Goal: Task Accomplishment & Management: Complete application form

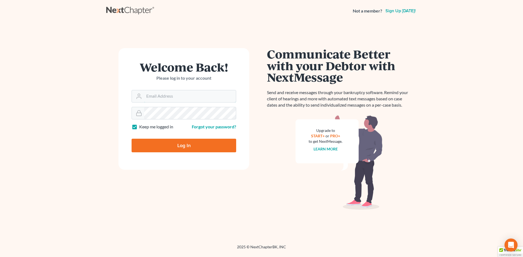
type input "[EMAIL_ADDRESS][DOMAIN_NAME]"
click at [185, 147] on input "Log In" at bounding box center [183, 146] width 105 height 14
type input "Thinking..."
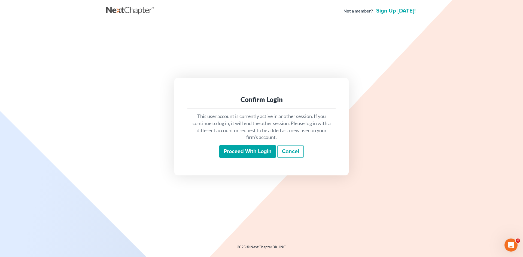
click at [259, 154] on input "Proceed with login" at bounding box center [247, 151] width 57 height 13
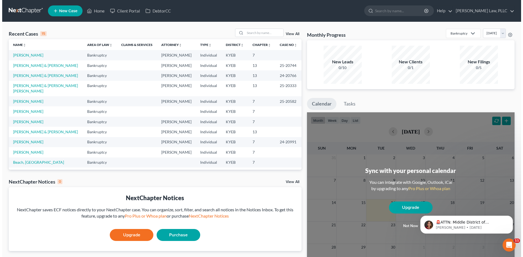
scroll to position [27, 0]
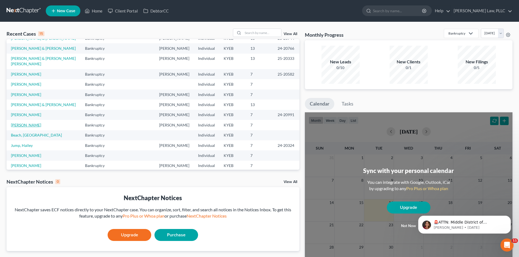
click at [32, 123] on link "Parks, Rhonda" at bounding box center [26, 125] width 30 height 5
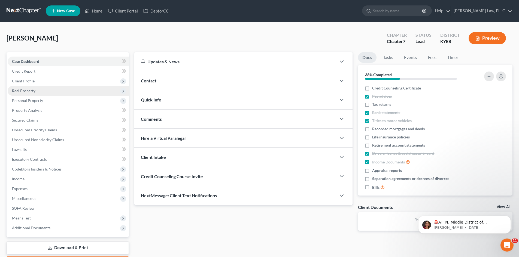
click at [24, 90] on span "Real Property" at bounding box center [23, 90] width 23 height 5
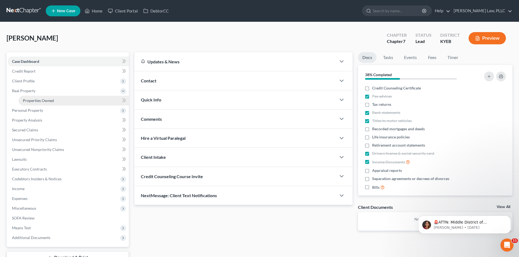
click at [49, 100] on span "Properties Owned" at bounding box center [38, 100] width 31 height 5
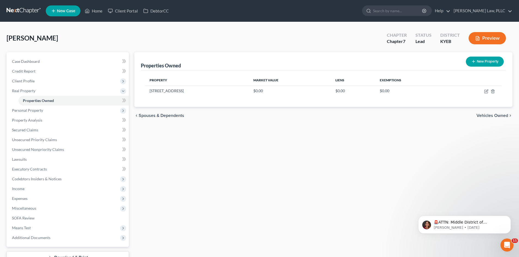
click at [479, 62] on button "New Property" at bounding box center [484, 62] width 38 height 10
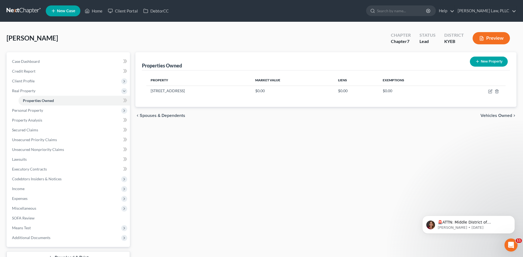
select select "18"
select select "7"
select select "0"
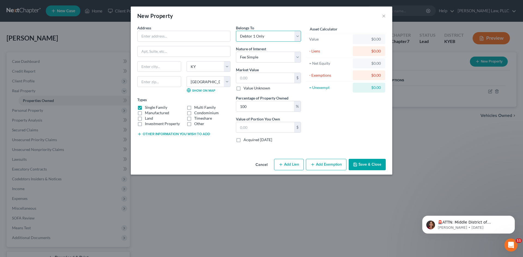
click at [296, 35] on select "Select Debtor 1 Only Debtor 2 Only Debtor 1 And Debtor 2 Only At Least One Of T…" at bounding box center [268, 36] width 65 height 11
select select "3"
click at [236, 31] on select "Select Debtor 1 Only Debtor 2 Only Debtor 1 And Debtor 2 Only At Least One Of T…" at bounding box center [268, 36] width 65 height 11
drag, startPoint x: 255, startPoint y: 106, endPoint x: 236, endPoint y: 108, distance: 18.9
click at [236, 108] on input "100" at bounding box center [265, 106] width 58 height 10
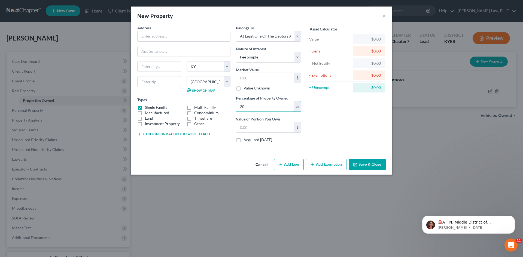
type input "20"
click at [336, 123] on div "Asset Calculator Value $0.00 - Liens $0.00 = Net Equity $0.00 - Exemptions $0.0…" at bounding box center [345, 86] width 85 height 122
click at [263, 76] on input "text" at bounding box center [265, 78] width 58 height 10
type input "1"
type input "0.20"
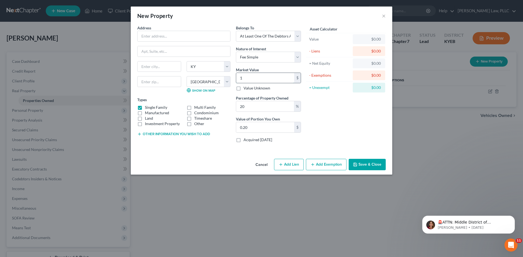
type input "19"
type input "3.80"
type input "190"
type input "38.00"
type input "1900"
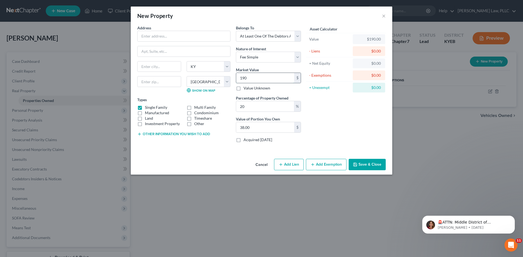
type input "380.00"
type input "1,9000"
type input "3,800.00"
type input "19,0000"
type input "38,000.00"
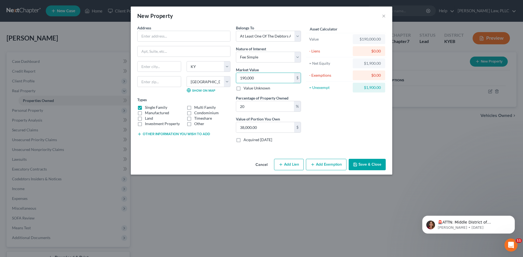
type input "190,000"
click at [354, 103] on div "Asset Calculator Value $190,000.00 - Liens $0.00 = Net Equity $1,900.00 - Exemp…" at bounding box center [345, 86] width 85 height 122
click at [208, 150] on div "Address * State AL AK AR AZ CA CO CT DE DC FL GA GU HI ID IL IN IA KS KY LA ME …" at bounding box center [261, 91] width 261 height 132
click at [321, 165] on button "Add Exemption" at bounding box center [326, 164] width 41 height 11
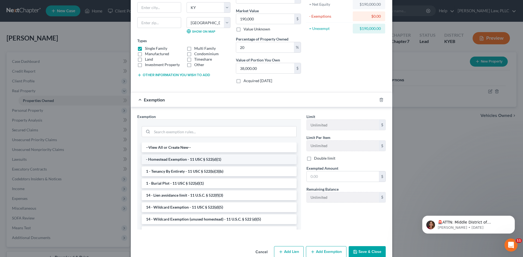
scroll to position [70, 0]
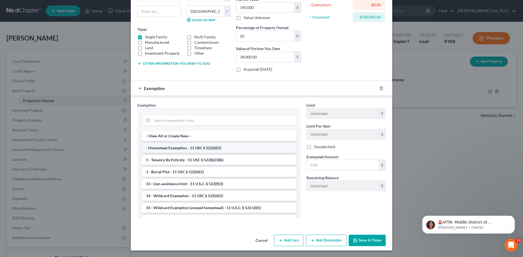
click at [187, 148] on li "- Homestead Exemption - 11 USC § 522(d)(1)" at bounding box center [219, 148] width 155 height 10
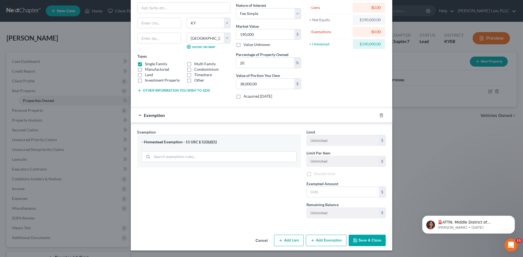
scroll to position [44, 0]
click at [330, 190] on input "text" at bounding box center [342, 192] width 72 height 10
type input "31,575"
click at [267, 190] on div "Exemption Set must be selected for CA. Exemption * - Homestead Exemption - 11 U…" at bounding box center [218, 175] width 169 height 93
click at [361, 242] on button "Save & Close" at bounding box center [366, 240] width 37 height 11
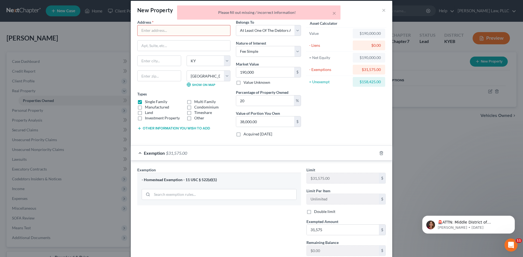
scroll to position [0, 0]
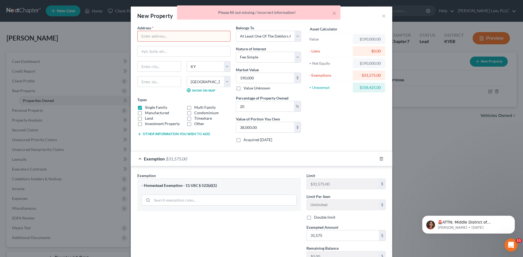
click at [189, 34] on input "text" at bounding box center [183, 36] width 93 height 10
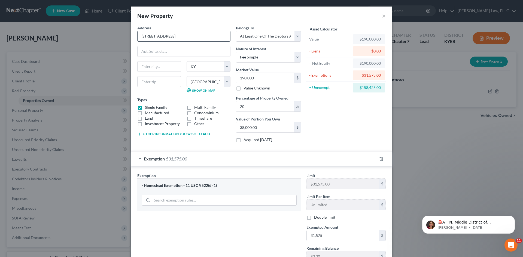
type input "5832 Green Drive"
type input "FLorence"
click at [156, 84] on input "text" at bounding box center [159, 81] width 44 height 11
type input "41042"
type input "Florence"
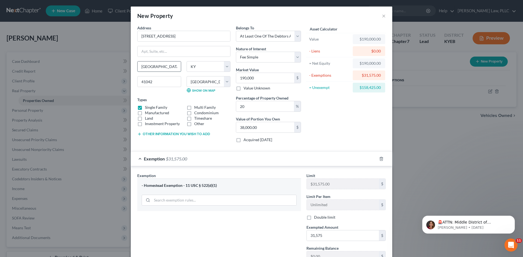
click at [144, 67] on input "Florence" at bounding box center [158, 67] width 43 height 10
click at [351, 127] on div "Asset Calculator Value $190,000.00 - Liens $0.00 = Net Equity $190,000.00 - Exe…" at bounding box center [345, 86] width 85 height 122
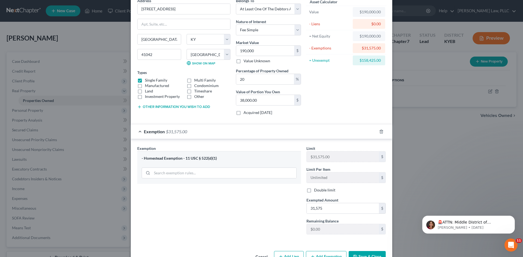
scroll to position [44, 0]
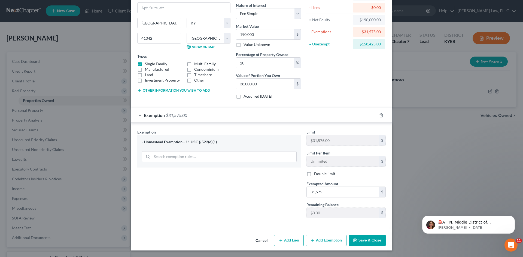
click at [372, 243] on button "Save & Close" at bounding box center [366, 240] width 37 height 11
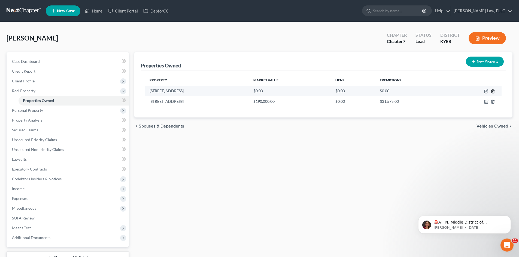
click at [491, 91] on icon "button" at bounding box center [492, 91] width 4 height 4
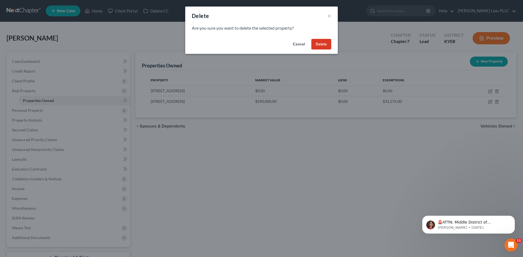
click at [325, 46] on button "Delete" at bounding box center [321, 44] width 20 height 11
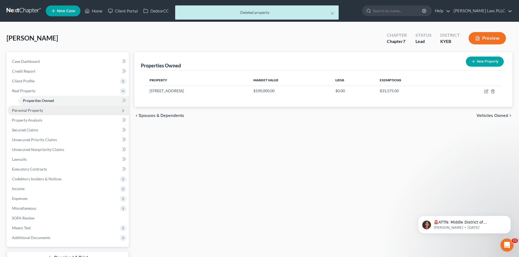
click at [33, 111] on span "Personal Property" at bounding box center [27, 110] width 31 height 5
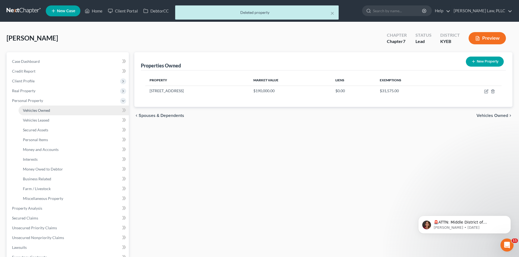
click at [34, 112] on span "Vehicles Owned" at bounding box center [36, 110] width 27 height 5
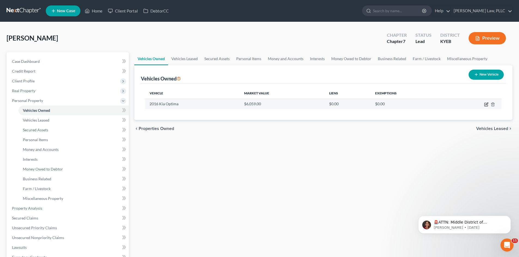
click at [484, 105] on icon "button" at bounding box center [485, 104] width 3 height 3
select select "0"
select select "10"
select select "2"
select select "0"
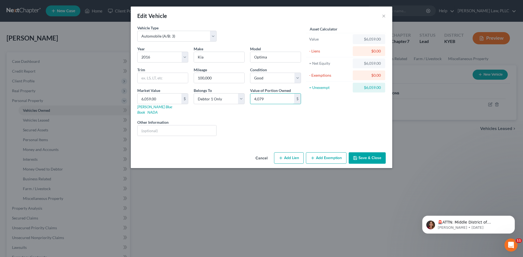
type input "4,079"
click at [335, 152] on button "Add Exemption" at bounding box center [326, 157] width 41 height 11
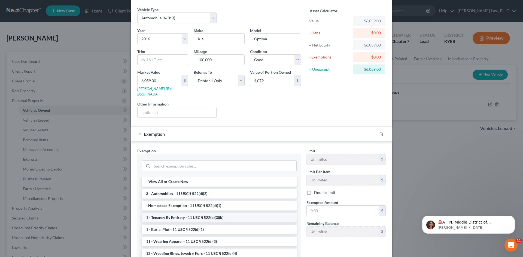
scroll to position [27, 0]
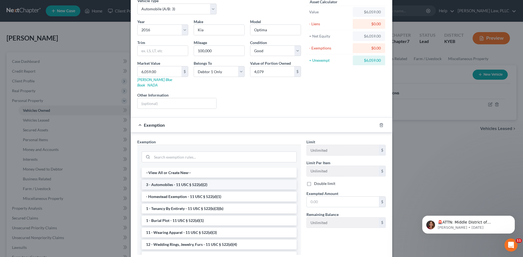
click at [194, 180] on li "3 - Automobiles - 11 USC § 522(d)(2)" at bounding box center [219, 185] width 155 height 10
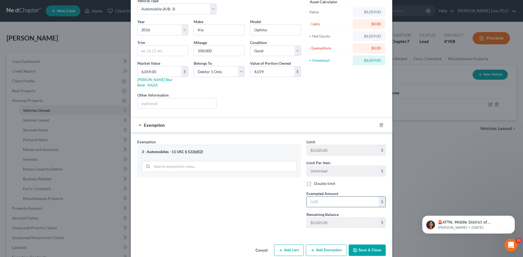
click at [330, 197] on input "text" at bounding box center [342, 202] width 72 height 10
type input "4,079"
click at [264, 208] on div "Exemption Set must be selected for CA. Exemption * 3 - Automobiles - 11 USC § 5…" at bounding box center [218, 185] width 169 height 93
click at [367, 245] on button "Save & Close" at bounding box center [366, 250] width 37 height 11
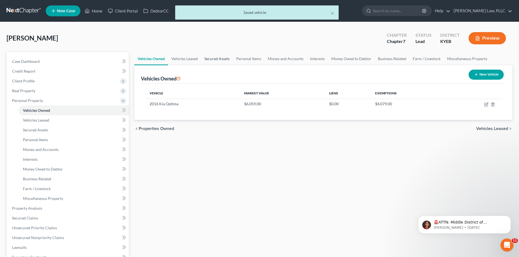
click at [218, 59] on link "Secured Assets" at bounding box center [217, 58] width 32 height 13
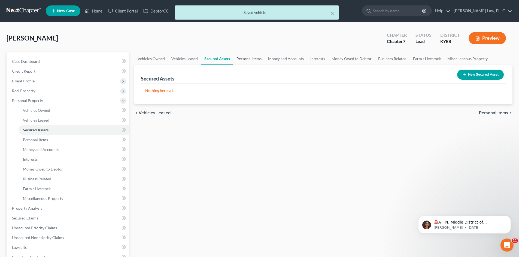
click at [241, 61] on link "Personal Items" at bounding box center [249, 58] width 32 height 13
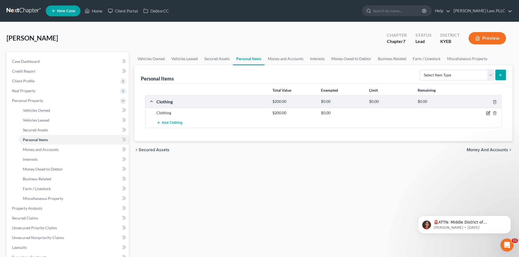
click at [489, 114] on icon "button" at bounding box center [488, 113] width 4 height 4
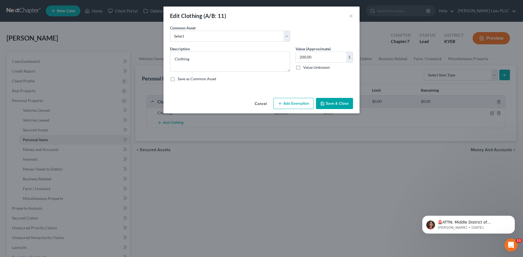
click at [304, 102] on button "Add Exemption" at bounding box center [293, 103] width 41 height 11
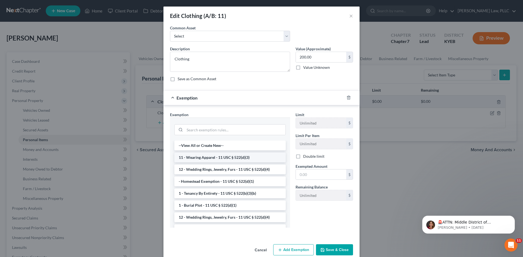
click at [229, 160] on li "11 - Wearing Apparel - 11 USC § 522(d)(3)" at bounding box center [229, 158] width 111 height 10
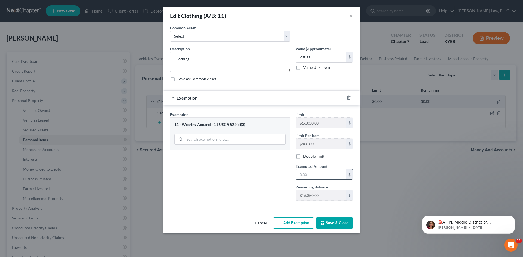
click at [320, 179] on input "text" at bounding box center [321, 175] width 50 height 10
type input "200"
click at [332, 222] on button "Save & Close" at bounding box center [334, 222] width 37 height 11
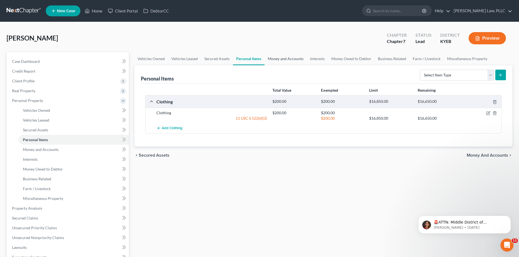
click at [283, 62] on link "Money and Accounts" at bounding box center [285, 58] width 42 height 13
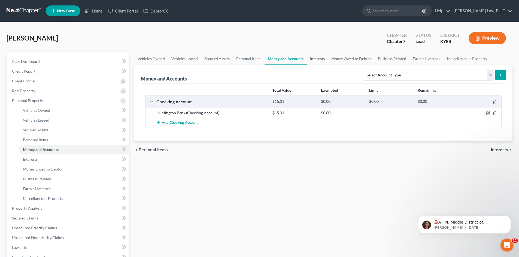
click at [320, 59] on link "Interests" at bounding box center [316, 58] width 21 height 13
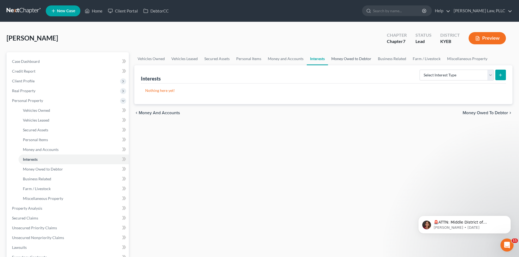
click at [358, 59] on link "Money Owed to Debtor" at bounding box center [351, 58] width 47 height 13
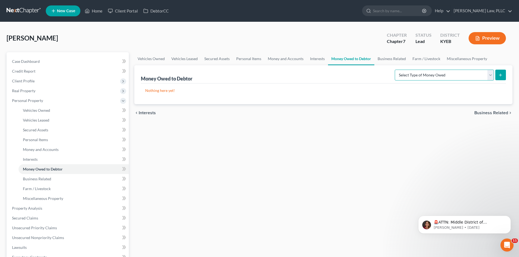
click at [447, 74] on select "Select Type of Money Owed Accounts Receivable (A/B: 38) Alimony (A/B: 29) Child…" at bounding box center [443, 75] width 99 height 11
click at [278, 156] on div "Vehicles Owned Vehicles Leased Secured Assets Personal Items Money and Accounts…" at bounding box center [322, 209] width 383 height 314
click at [453, 59] on link "Miscellaneous Property" at bounding box center [466, 58] width 47 height 13
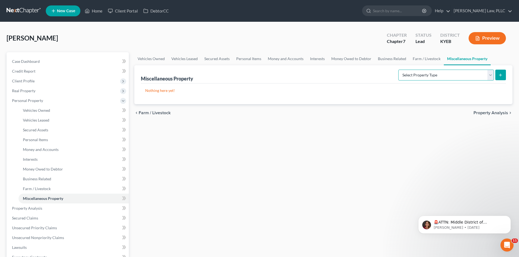
click at [476, 76] on select "Select Property Type Assigned for Creditor Benefit Within 1 Year (SOFA: 12) Hol…" at bounding box center [446, 75] width 96 height 11
click at [428, 57] on link "Farm / Livestock" at bounding box center [426, 58] width 34 height 13
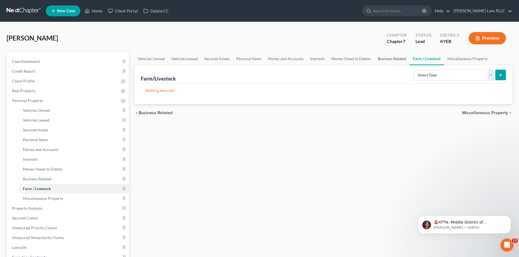
click at [388, 57] on link "Business Related" at bounding box center [391, 58] width 35 height 13
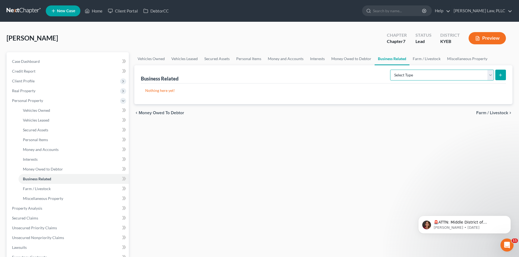
click at [433, 74] on select "Select Type Customer Lists (A/B: 43) Franchises (A/B: 27) Inventory (A/B: 41) L…" at bounding box center [442, 75] width 104 height 11
click at [352, 59] on link "Money Owed to Debtor" at bounding box center [351, 58] width 47 height 13
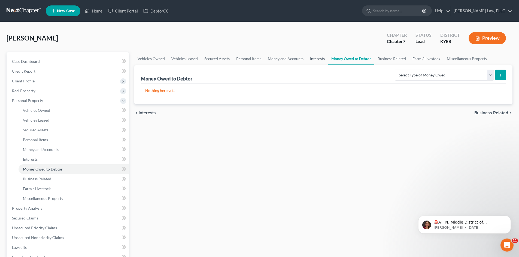
click at [311, 60] on link "Interests" at bounding box center [316, 58] width 21 height 13
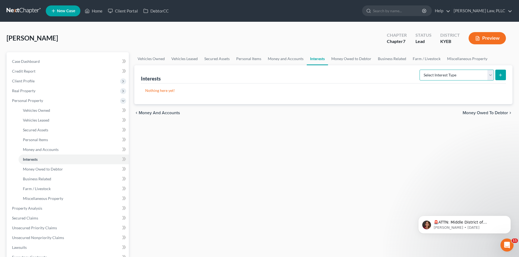
click at [475, 73] on select "Select Interest Type 401K (A/B: 21) Annuity (A/B: 23) Bond (A/B: 18) Education …" at bounding box center [456, 75] width 74 height 11
click at [357, 55] on link "Money Owed to Debtor" at bounding box center [351, 58] width 47 height 13
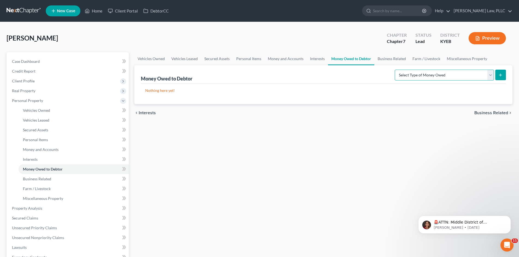
click at [462, 78] on select "Select Type of Money Owed Accounts Receivable (A/B: 38) Alimony (A/B: 29) Child…" at bounding box center [443, 75] width 99 height 11
select select "equitable_or_future_interests"
click at [395, 70] on select "Select Type of Money Owed Accounts Receivable (A/B: 38) Alimony (A/B: 29) Child…" at bounding box center [443, 75] width 99 height 11
click at [499, 75] on icon "submit" at bounding box center [500, 75] width 4 height 4
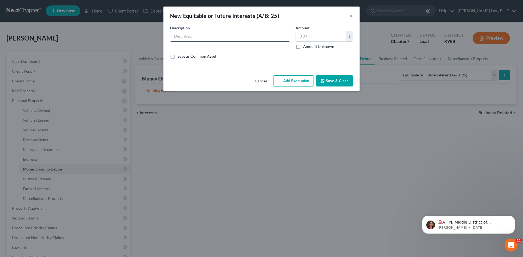
click at [279, 34] on input "text" at bounding box center [229, 36] width 119 height 10
type input "Inheritance from Estate of Elva Parks"
click at [303, 48] on label "Amount Unknown" at bounding box center [318, 46] width 31 height 5
click at [305, 47] on input "Amount Unknown" at bounding box center [307, 46] width 4 height 4
checkbox input "true"
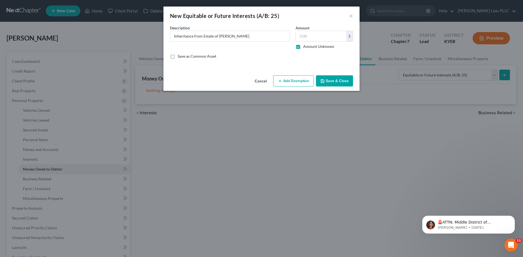
type input "0.00"
click at [335, 81] on button "Save & Close" at bounding box center [334, 80] width 37 height 11
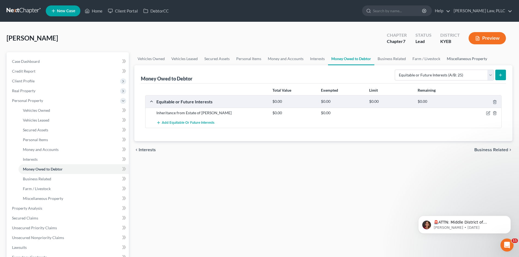
click at [452, 59] on link "Miscellaneous Property" at bounding box center [466, 58] width 47 height 13
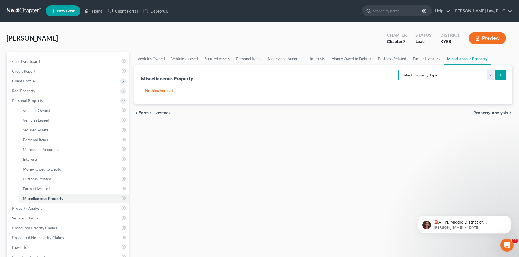
click at [490, 74] on select "Select Property Type Assigned for Creditor Benefit Within 1 Year (SOFA: 12) Hol…" at bounding box center [446, 75] width 96 height 11
click at [235, 169] on div "Vehicles Owned Vehicles Leased Secured Assets Personal Items Money and Accounts…" at bounding box center [322, 209] width 383 height 314
click at [270, 57] on link "Money and Accounts" at bounding box center [285, 58] width 42 height 13
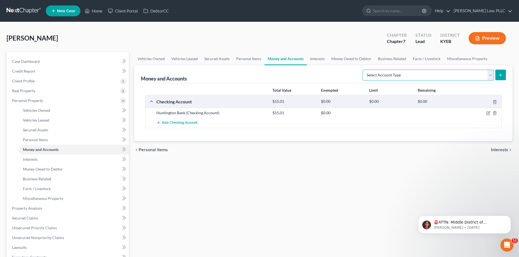
click at [468, 73] on select "Select Account Type Brokerage (A/B: 18, SOFA: 20) Cash on Hand (A/B: 16) Certif…" at bounding box center [427, 75] width 131 height 11
click at [321, 57] on link "Interests" at bounding box center [316, 58] width 21 height 13
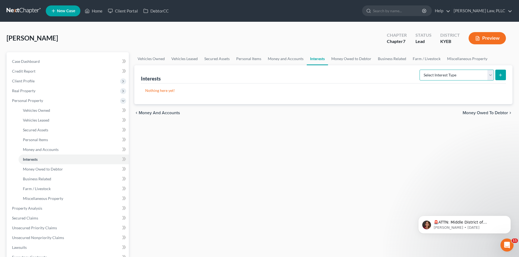
click at [441, 75] on select "Select Interest Type 401K (A/B: 21) Annuity (A/B: 23) Bond (A/B: 18) Education …" at bounding box center [456, 75] width 74 height 11
drag, startPoint x: 360, startPoint y: 107, endPoint x: 363, endPoint y: 96, distance: 11.3
click at [360, 107] on div "chevron_left Money and Accounts Money Owed to Debtor chevron_right" at bounding box center [323, 112] width 378 height 17
click at [30, 91] on span "Real Property" at bounding box center [23, 90] width 23 height 5
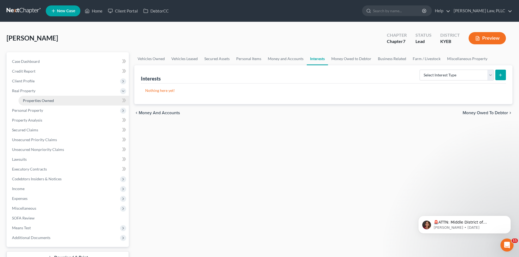
click at [36, 100] on span "Properties Owned" at bounding box center [38, 100] width 31 height 5
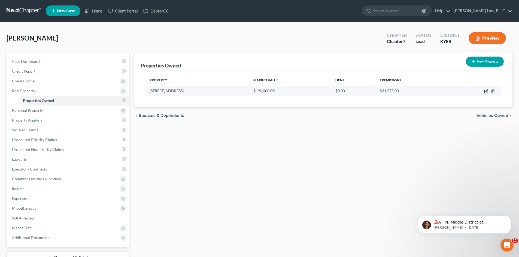
click at [486, 91] on icon "button" at bounding box center [486, 91] width 2 height 2
select select "18"
select select "7"
select select "3"
select select "0"
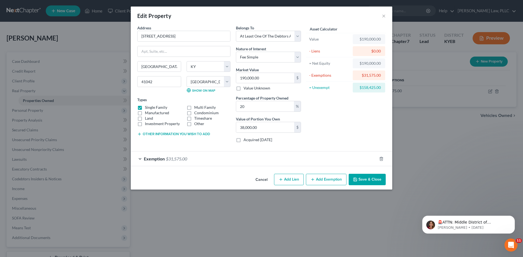
click at [168, 159] on span "$31,575.00" at bounding box center [176, 158] width 21 height 5
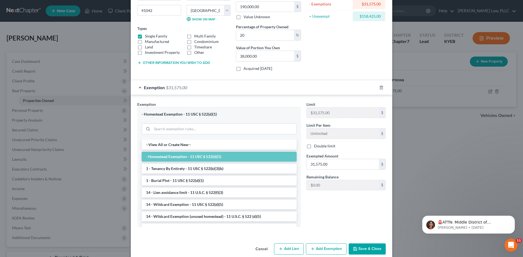
scroll to position [80, 0]
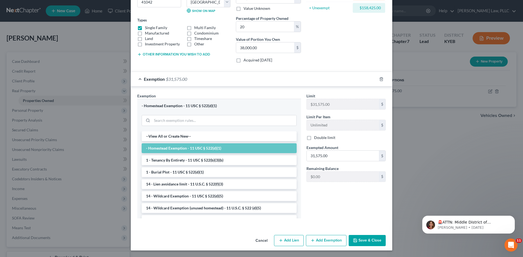
click at [322, 237] on button "Add Exemption" at bounding box center [326, 240] width 41 height 11
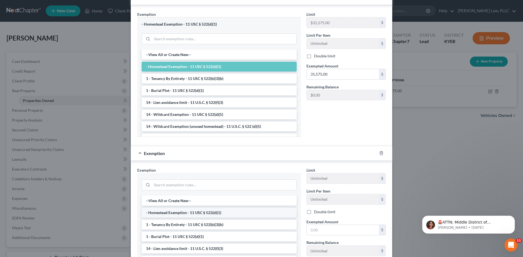
scroll to position [82, 0]
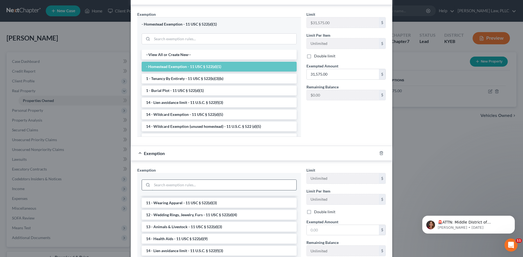
click at [224, 182] on input "search" at bounding box center [224, 185] width 144 height 10
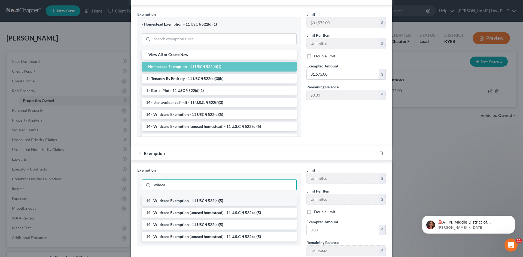
type input "wildca"
click at [217, 200] on li "14 - Wildcard Exemption - 11 USC § 522(d)(5)" at bounding box center [219, 201] width 155 height 10
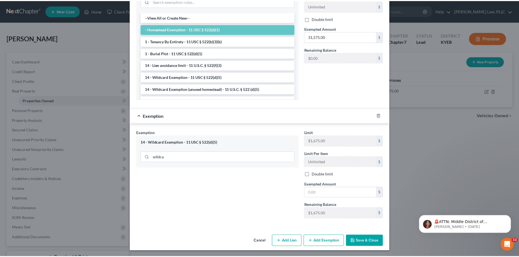
scroll to position [200, 0]
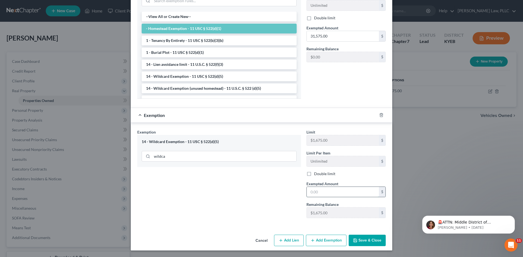
click at [320, 190] on input "text" at bounding box center [342, 192] width 72 height 10
type input "1,675"
click at [244, 196] on div "Exemption Set must be selected for CA. Exemption * 14 - Wildcard Exemption - 11…" at bounding box center [218, 175] width 169 height 93
click at [358, 241] on button "Save & Close" at bounding box center [366, 240] width 37 height 11
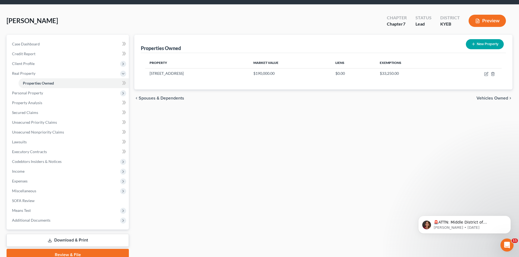
scroll to position [27, 0]
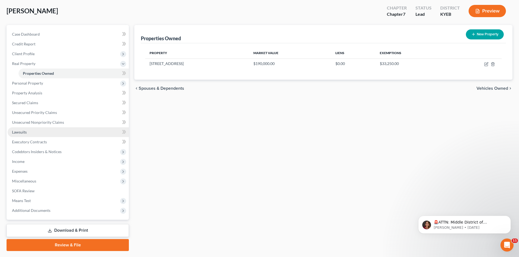
click at [24, 132] on span "Lawsuits" at bounding box center [19, 132] width 15 height 5
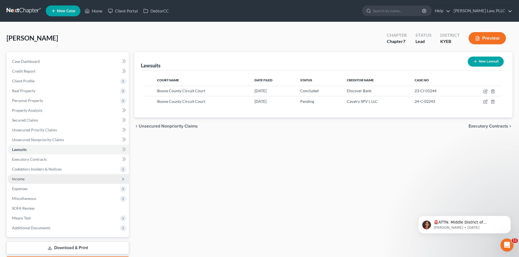
click at [21, 180] on span "Income" at bounding box center [18, 179] width 13 height 5
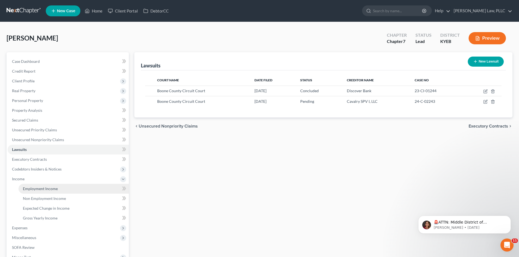
click at [39, 186] on span "Employment Income" at bounding box center [40, 188] width 35 height 5
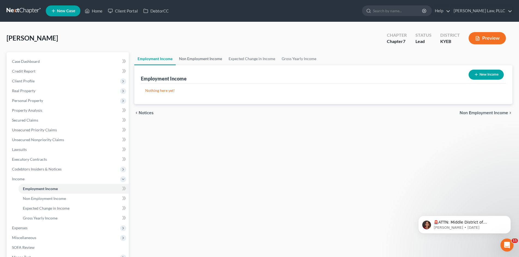
click at [205, 59] on link "Non Employment Income" at bounding box center [201, 58] width 50 height 13
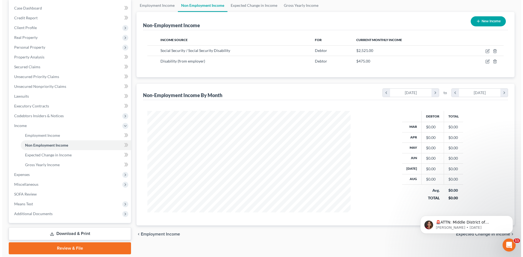
scroll to position [54, 0]
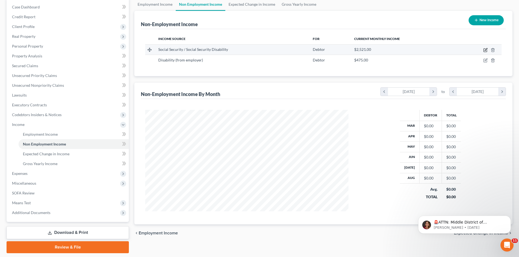
click at [485, 49] on icon "button" at bounding box center [484, 50] width 3 height 3
select select "4"
select select "0"
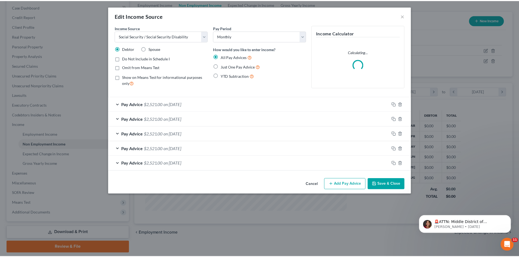
scroll to position [102, 216]
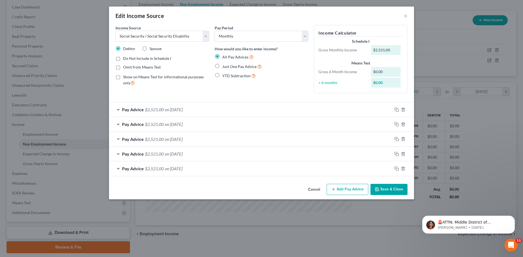
click at [222, 66] on label "Just One Pay Advice" at bounding box center [241, 66] width 39 height 6
click at [224, 66] on input "Just One Pay Advice" at bounding box center [226, 65] width 4 height 4
radio input "true"
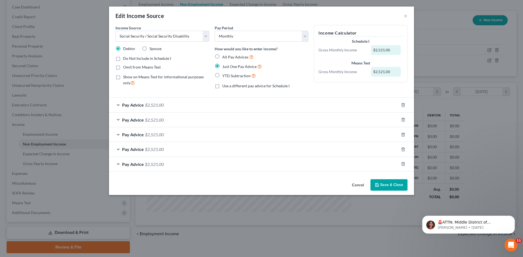
click at [123, 68] on label "Omit from Means Test" at bounding box center [142, 67] width 38 height 5
click at [125, 68] on input "Omit from Means Test" at bounding box center [127, 67] width 4 height 4
checkbox input "true"
click at [391, 186] on button "Save & Close" at bounding box center [388, 184] width 37 height 11
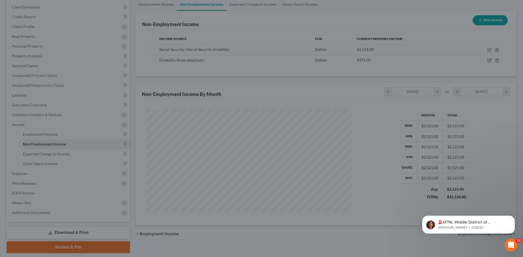
scroll to position [272082, 271970]
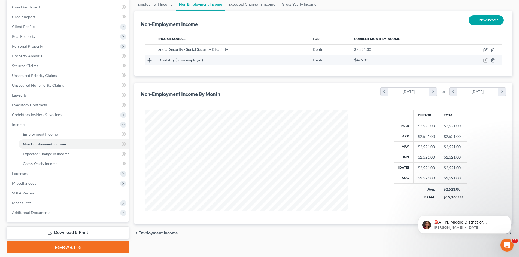
click at [484, 60] on icon "button" at bounding box center [485, 60] width 4 height 4
select select "1"
select select "0"
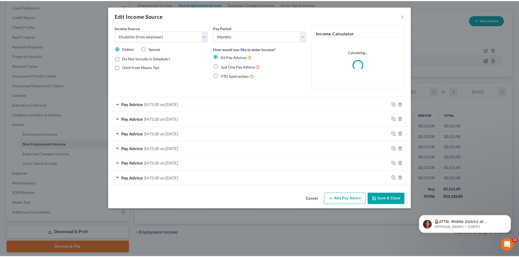
scroll to position [102, 216]
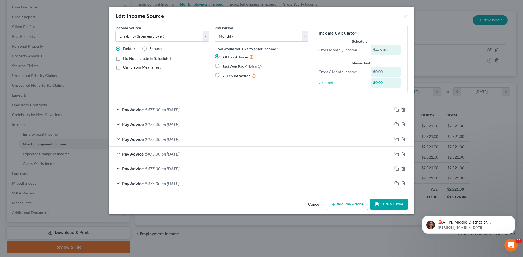
click at [222, 66] on label "Just One Pay Advice" at bounding box center [241, 66] width 39 height 6
click at [224, 66] on input "Just One Pay Advice" at bounding box center [226, 65] width 4 height 4
radio input "true"
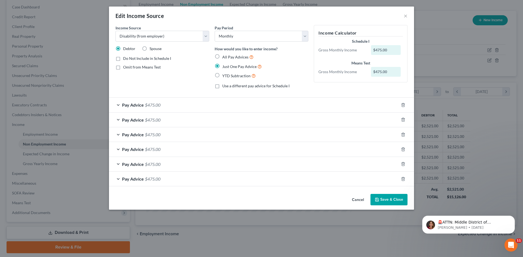
drag, startPoint x: 392, startPoint y: 201, endPoint x: 391, endPoint y: 198, distance: 3.0
click at [392, 201] on button "Save & Close" at bounding box center [388, 199] width 37 height 11
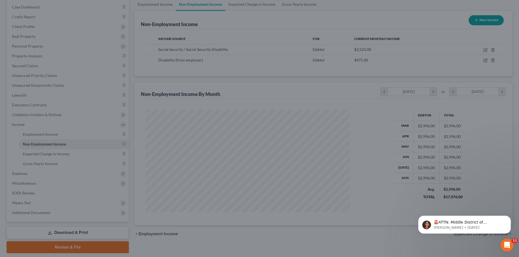
scroll to position [272082, 271970]
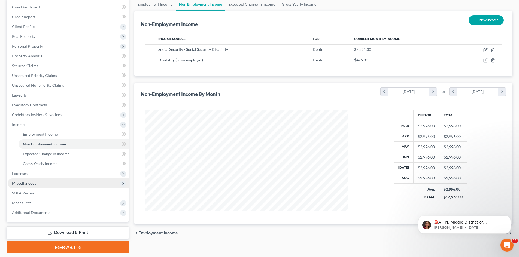
click at [36, 183] on span "Miscellaneous" at bounding box center [24, 183] width 24 height 5
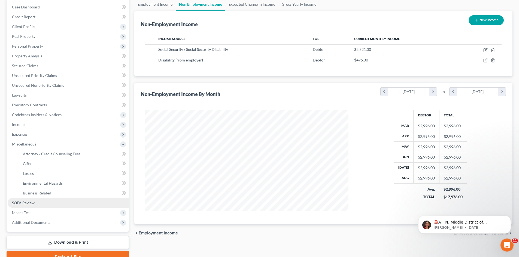
click at [32, 205] on span "SOFA Review" at bounding box center [23, 203] width 23 height 5
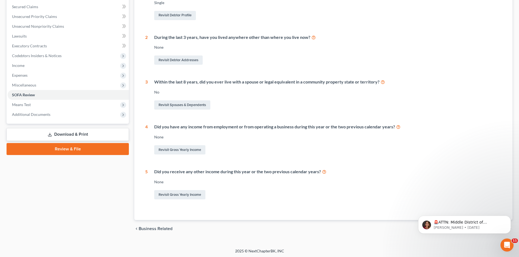
scroll to position [115, 0]
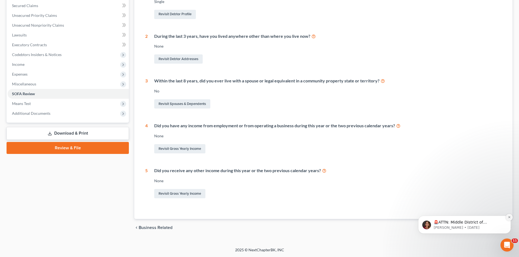
click at [508, 218] on icon "Dismiss notification" at bounding box center [508, 217] width 3 height 3
click at [479, 226] on span "Exemption from Presumption" at bounding box center [478, 228] width 57 height 4
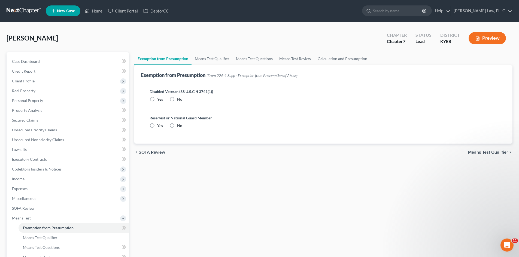
click at [177, 99] on label "No" at bounding box center [179, 99] width 5 height 5
click at [179, 99] on input "No" at bounding box center [181, 99] width 4 height 4
radio input "true"
click at [177, 125] on label "No" at bounding box center [179, 125] width 5 height 5
click at [179, 125] on input "No" at bounding box center [181, 125] width 4 height 4
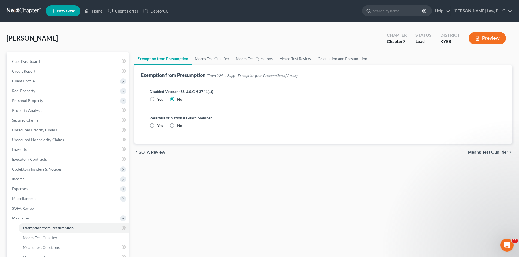
radio input "true"
click at [160, 153] on span "SOFA Review" at bounding box center [152, 152] width 26 height 4
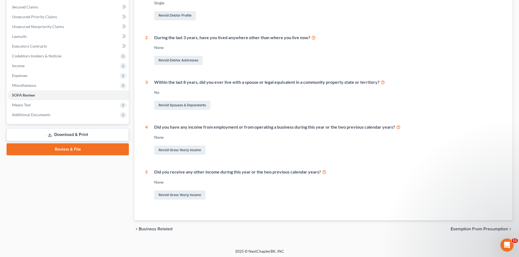
scroll to position [115, 0]
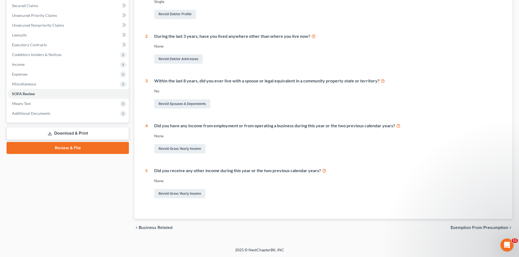
click at [456, 227] on span "Exemption from Presumption" at bounding box center [478, 228] width 57 height 4
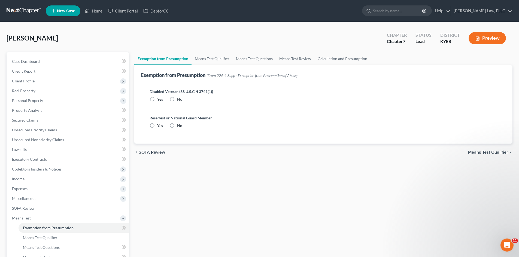
radio input "true"
click at [496, 150] on span "Means Test Qualifier" at bounding box center [488, 152] width 40 height 4
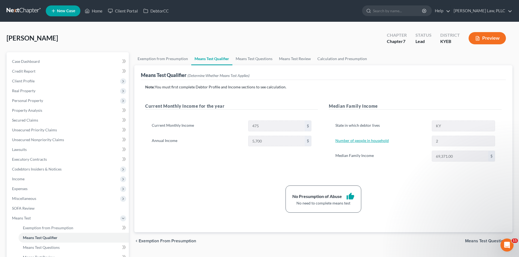
click at [364, 141] on link "Number of people in household" at bounding box center [361, 140] width 53 height 5
select select "0"
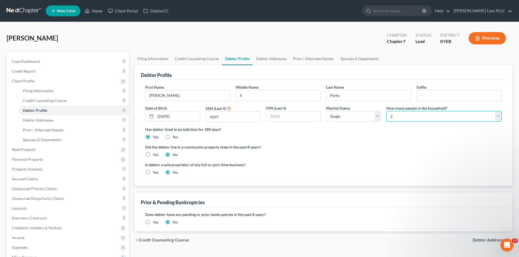
click at [403, 117] on select "Select 1 2 3 4 5 6 7 8 9 10 11 12 13 14 15 16 17 18 19 20" at bounding box center [443, 116] width 115 height 11
select select "0"
click at [386, 111] on select "Select 1 2 3 4 5 6 7 8 9 10 11 12 13 14 15 16 17 18 19 20" at bounding box center [443, 116] width 115 height 11
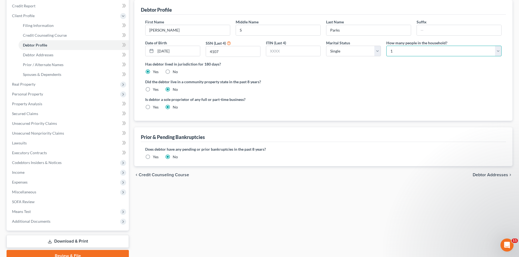
scroll to position [82, 0]
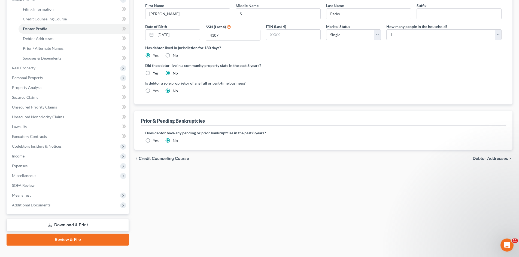
click at [477, 158] on span "Debtor Addresses" at bounding box center [489, 159] width 35 height 4
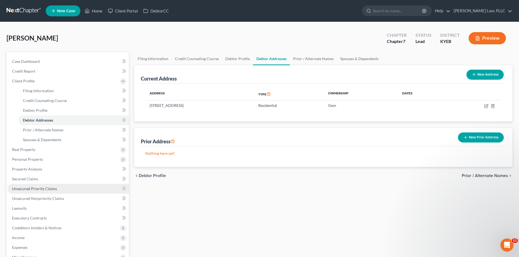
click at [30, 188] on span "Unsecured Priority Claims" at bounding box center [34, 188] width 45 height 5
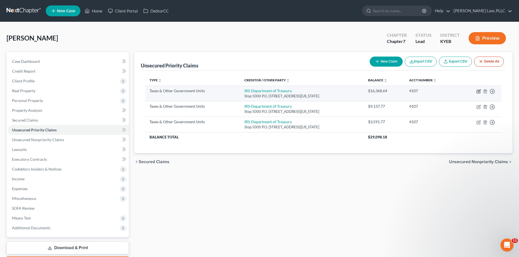
click at [477, 90] on icon "button" at bounding box center [477, 91] width 3 height 3
select select "0"
select select "26"
select select "0"
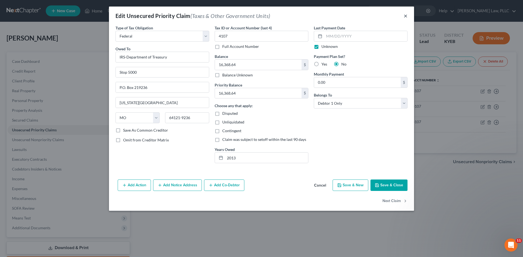
click at [405, 16] on button "×" at bounding box center [405, 16] width 4 height 7
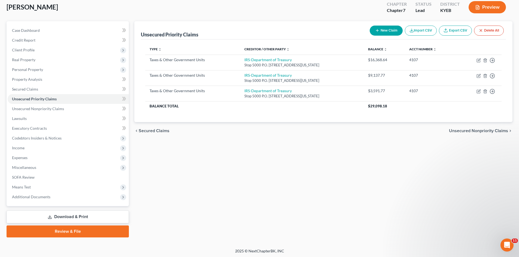
scroll to position [32, 0]
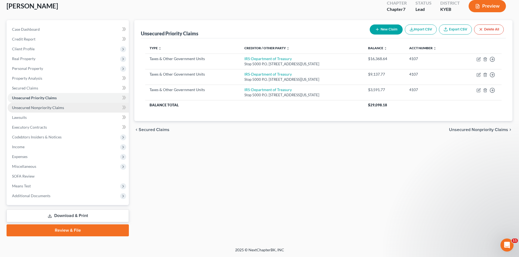
click at [22, 107] on span "Unsecured Nonpriority Claims" at bounding box center [38, 107] width 52 height 5
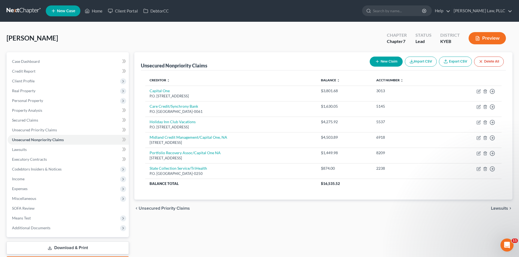
click at [383, 59] on button "New Claim" at bounding box center [385, 62] width 33 height 10
select select "0"
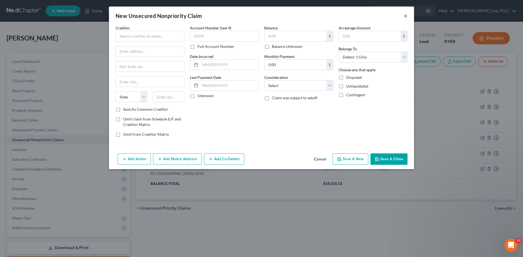
click at [407, 15] on button "×" at bounding box center [405, 16] width 4 height 7
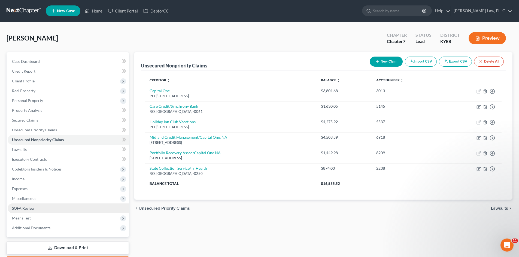
drag, startPoint x: 26, startPoint y: 208, endPoint x: 35, endPoint y: 204, distance: 8.8
click at [26, 208] on span "SOFA Review" at bounding box center [23, 208] width 23 height 5
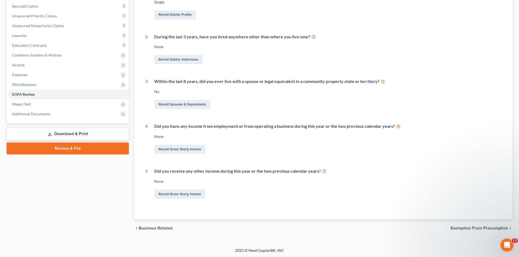
scroll to position [115, 0]
click at [482, 228] on span "Exemption from Presumption" at bounding box center [478, 228] width 57 height 4
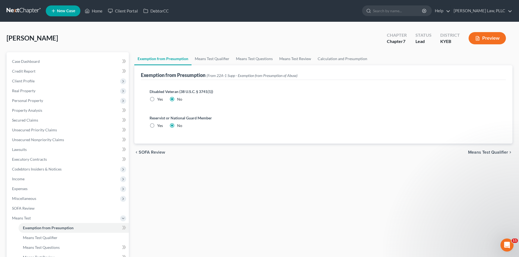
click at [484, 153] on span "Means Test Qualifier" at bounding box center [488, 152] width 40 height 4
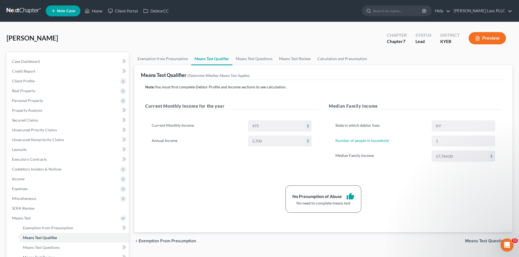
click at [468, 241] on span "Means Test Questions" at bounding box center [486, 241] width 43 height 4
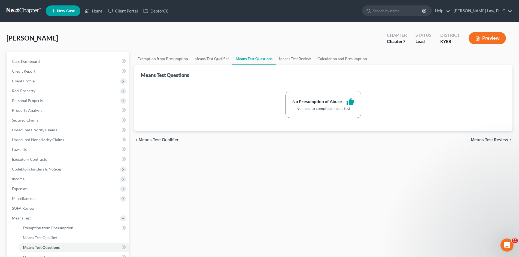
click at [494, 140] on span "Means Test Review" at bounding box center [488, 140] width 37 height 4
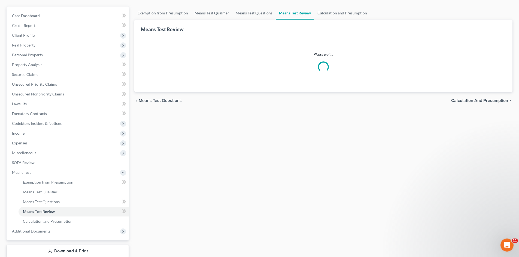
scroll to position [54, 0]
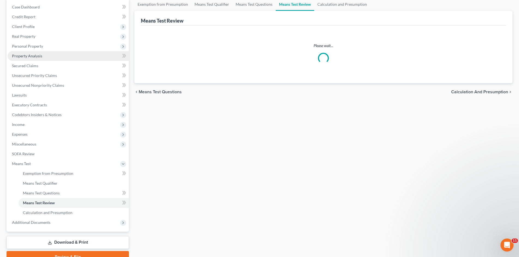
click at [34, 56] on span "Property Analysis" at bounding box center [27, 56] width 30 height 5
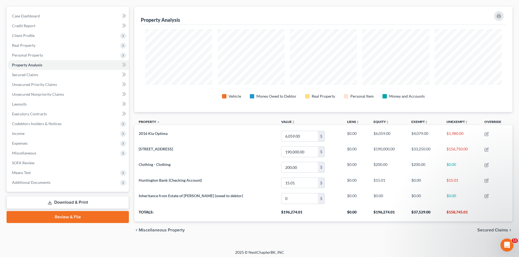
scroll to position [48, 0]
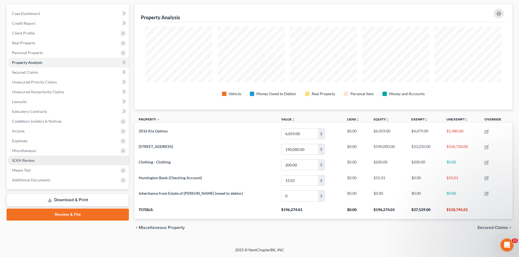
click at [25, 159] on span "SOFA Review" at bounding box center [23, 160] width 23 height 5
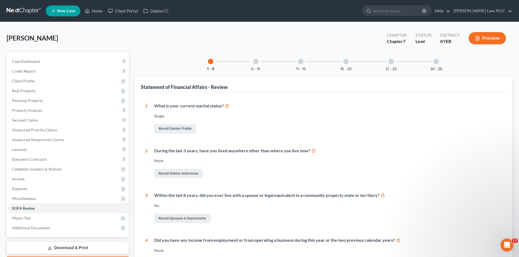
click at [256, 65] on div "6 - 10" at bounding box center [255, 61] width 19 height 19
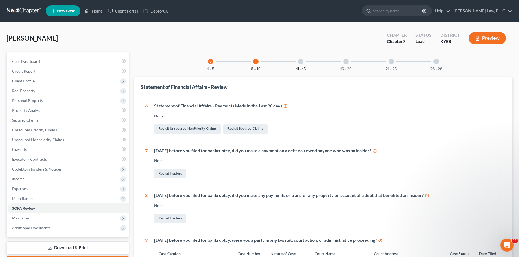
click at [299, 68] on button "11 - 15" at bounding box center [301, 69] width 10 height 4
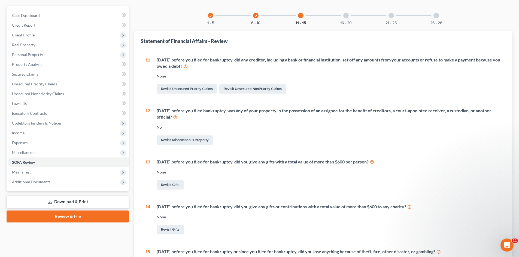
scroll to position [45, 0]
click at [346, 23] on button "16 - 20" at bounding box center [345, 24] width 11 height 4
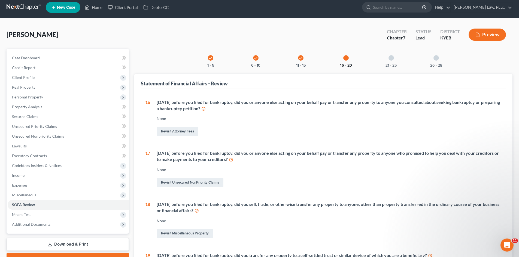
scroll to position [0, 0]
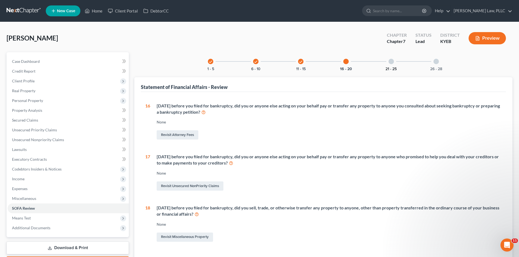
click at [392, 68] on button "21 - 25" at bounding box center [390, 69] width 11 height 4
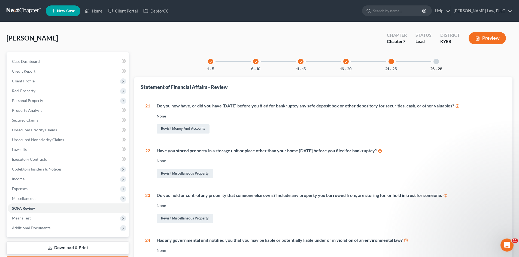
click at [438, 69] on button "26 - 28" at bounding box center [436, 69] width 12 height 4
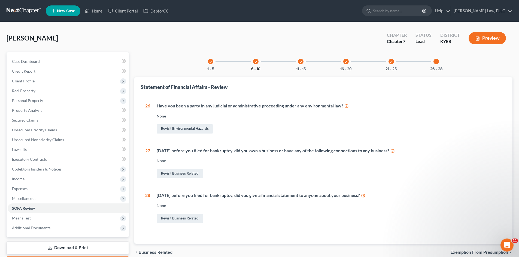
click at [259, 69] on button "6 - 10" at bounding box center [255, 69] width 9 height 4
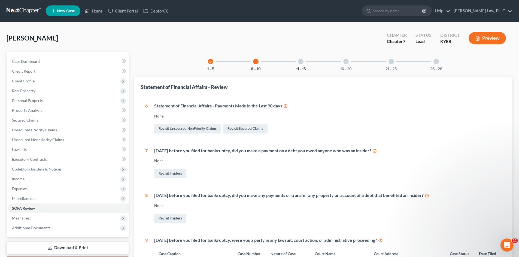
click at [303, 69] on button "11 - 15" at bounding box center [301, 69] width 10 height 4
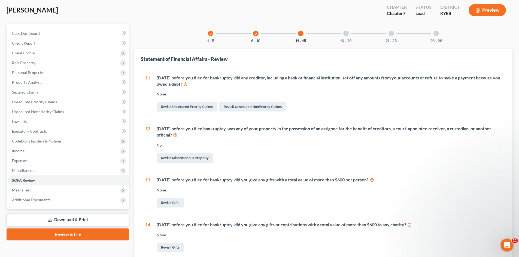
scroll to position [27, 0]
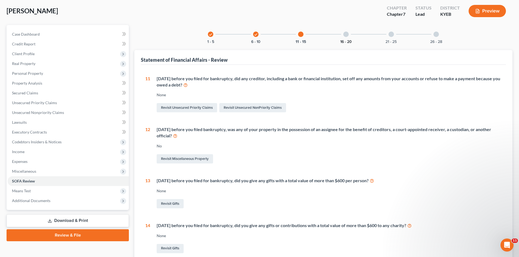
click at [345, 40] on button "16 - 20" at bounding box center [345, 42] width 11 height 4
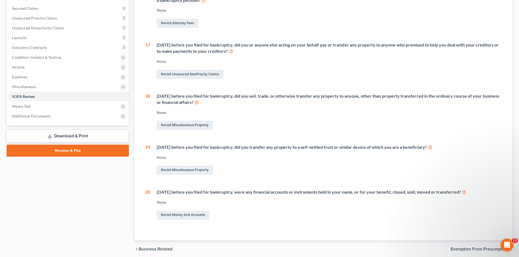
scroll to position [52, 0]
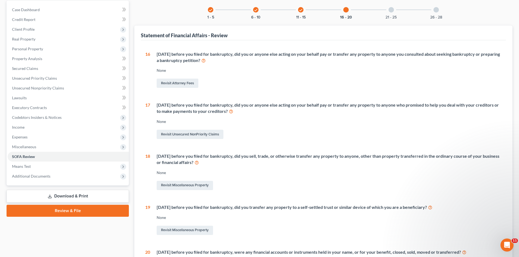
click at [392, 13] on div "21 - 25" at bounding box center [391, 10] width 19 height 19
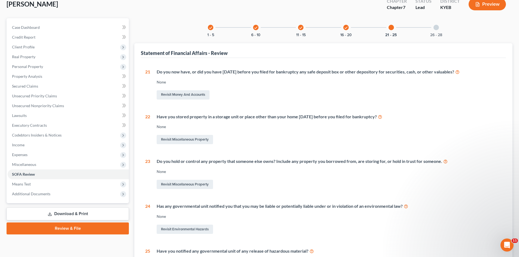
scroll to position [6, 0]
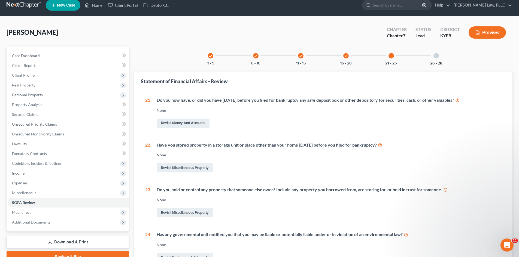
click at [438, 62] on button "26 - 28" at bounding box center [436, 64] width 12 height 4
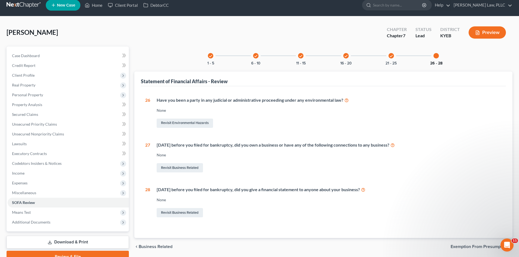
scroll to position [32, 0]
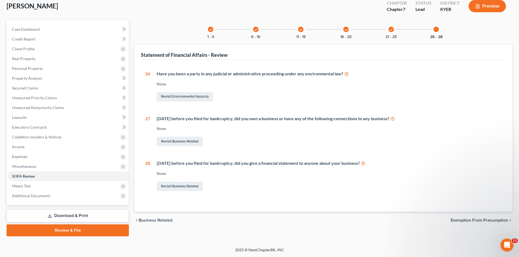
click at [461, 221] on span "Exemption from Presumption" at bounding box center [478, 220] width 57 height 4
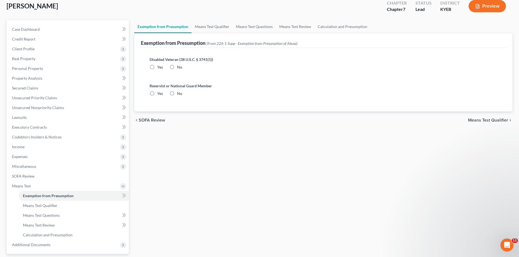
scroll to position [5, 0]
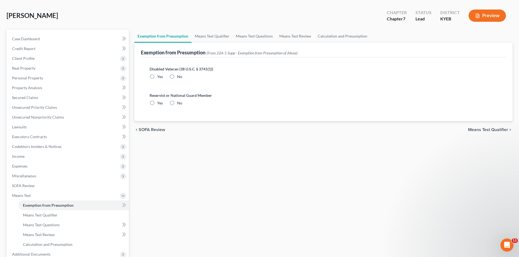
radio input "true"
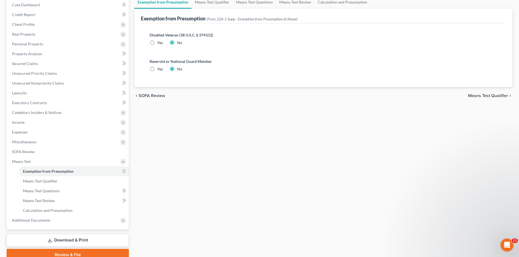
scroll to position [81, 0]
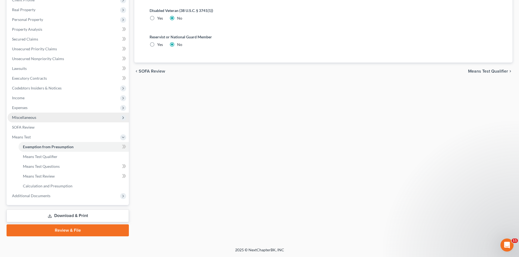
click at [36, 116] on span "Miscellaneous" at bounding box center [68, 118] width 121 height 10
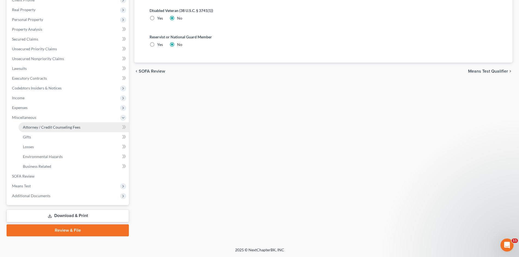
click at [28, 125] on span "Attorney / Credit Counseling Fees" at bounding box center [51, 127] width 57 height 5
